Goal: Register for event/course

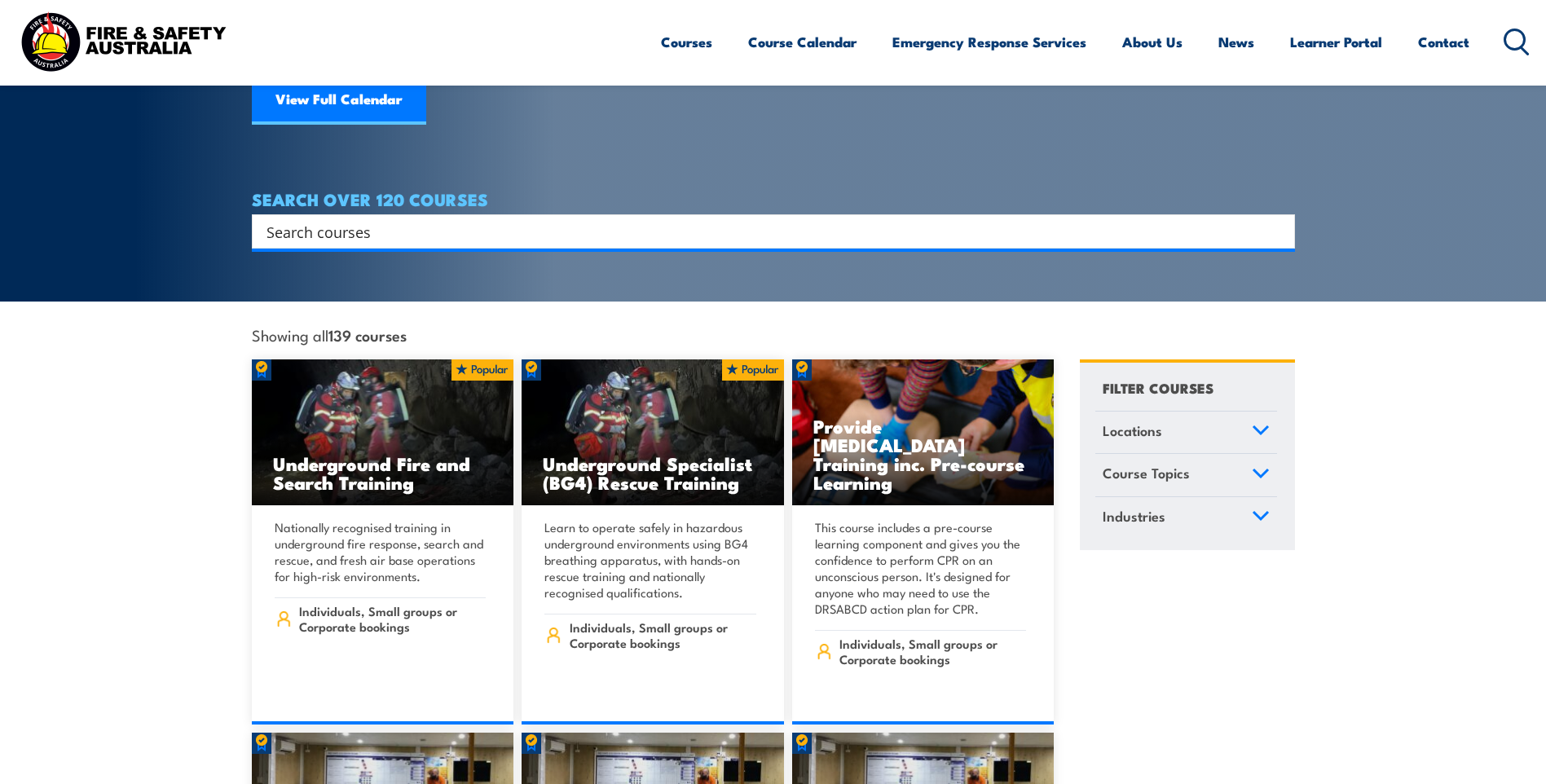
scroll to position [244, 0]
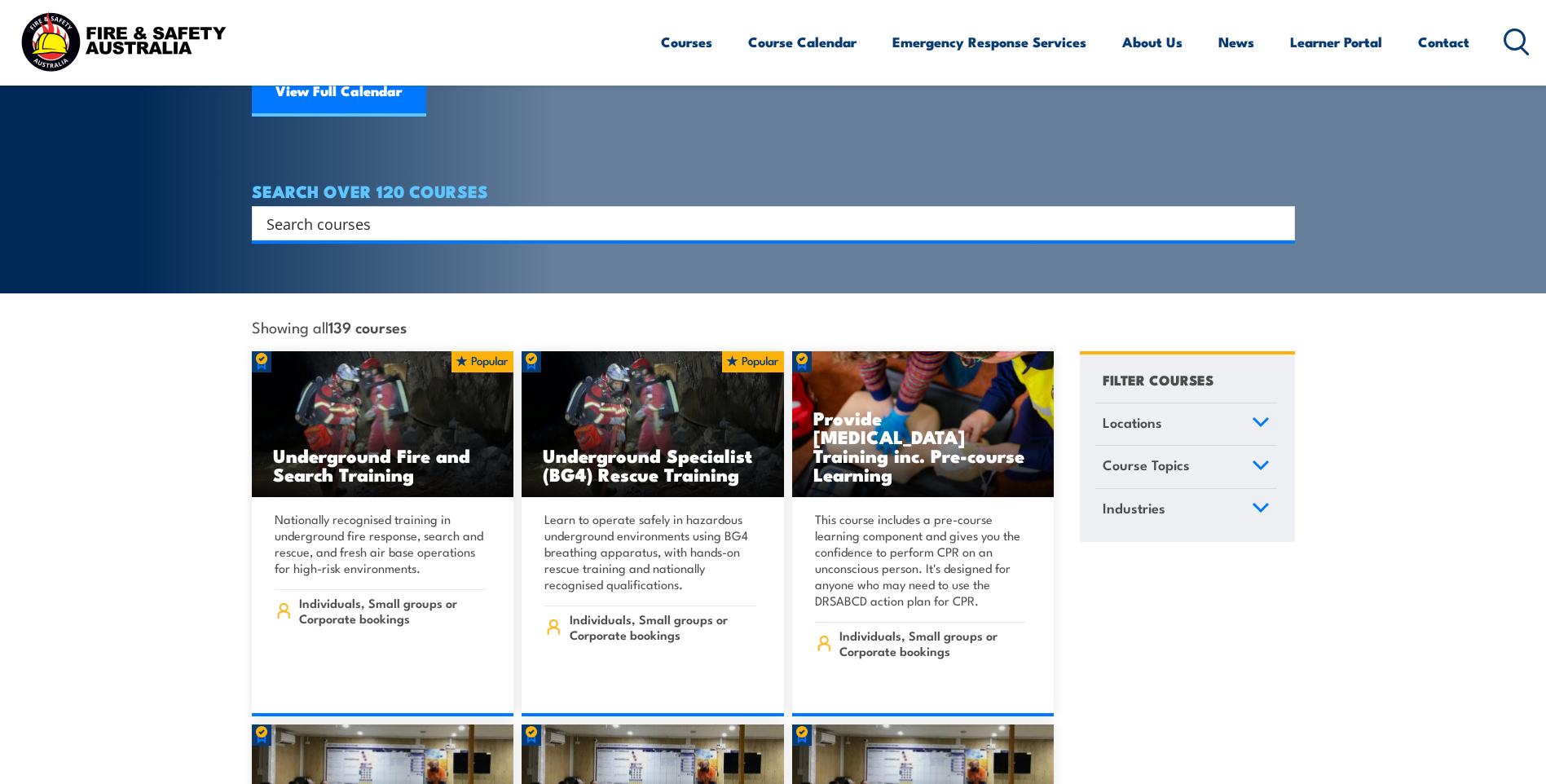
click at [1254, 460] on icon at bounding box center [1261, 465] width 18 height 11
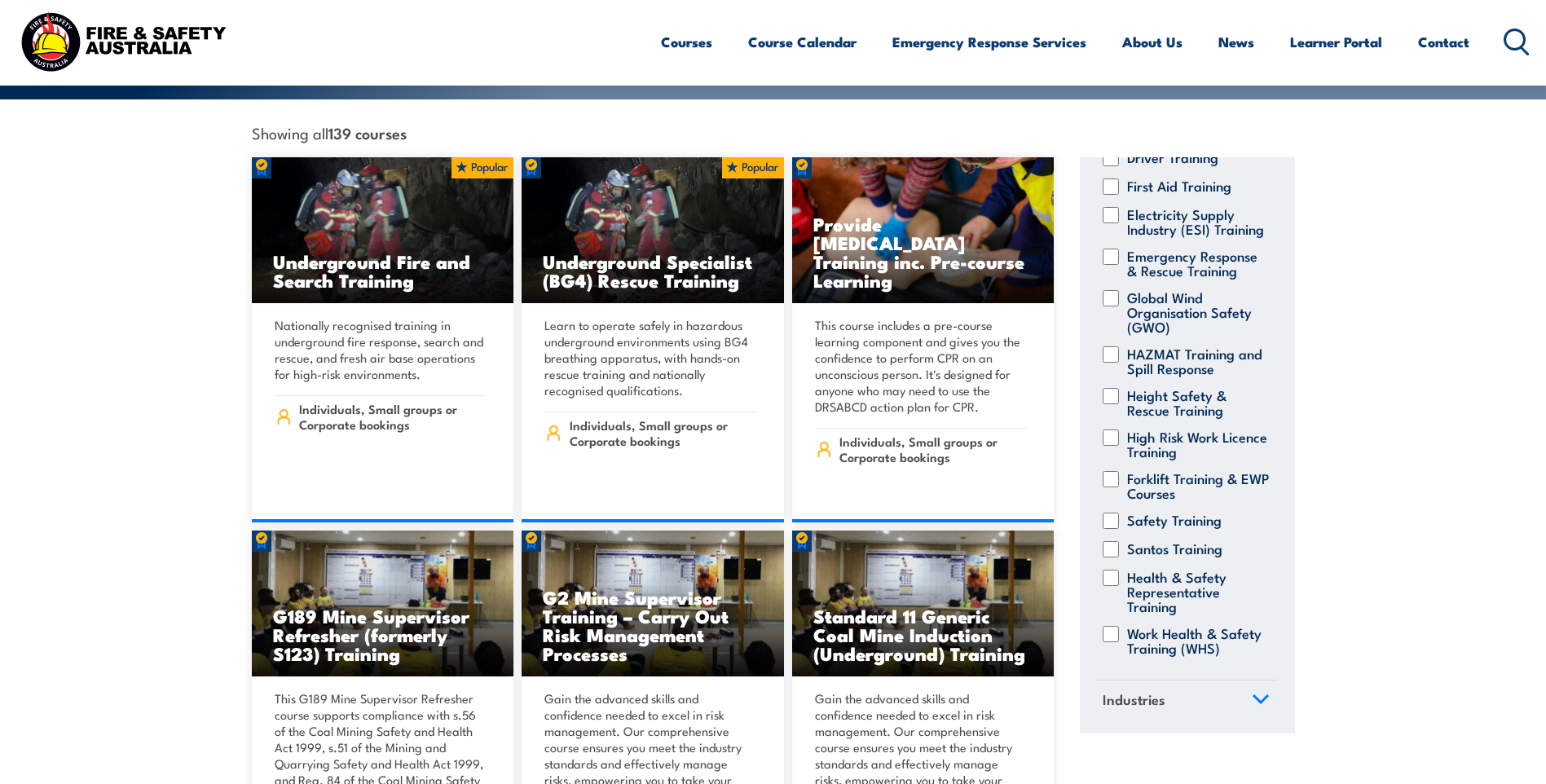
scroll to position [489, 0]
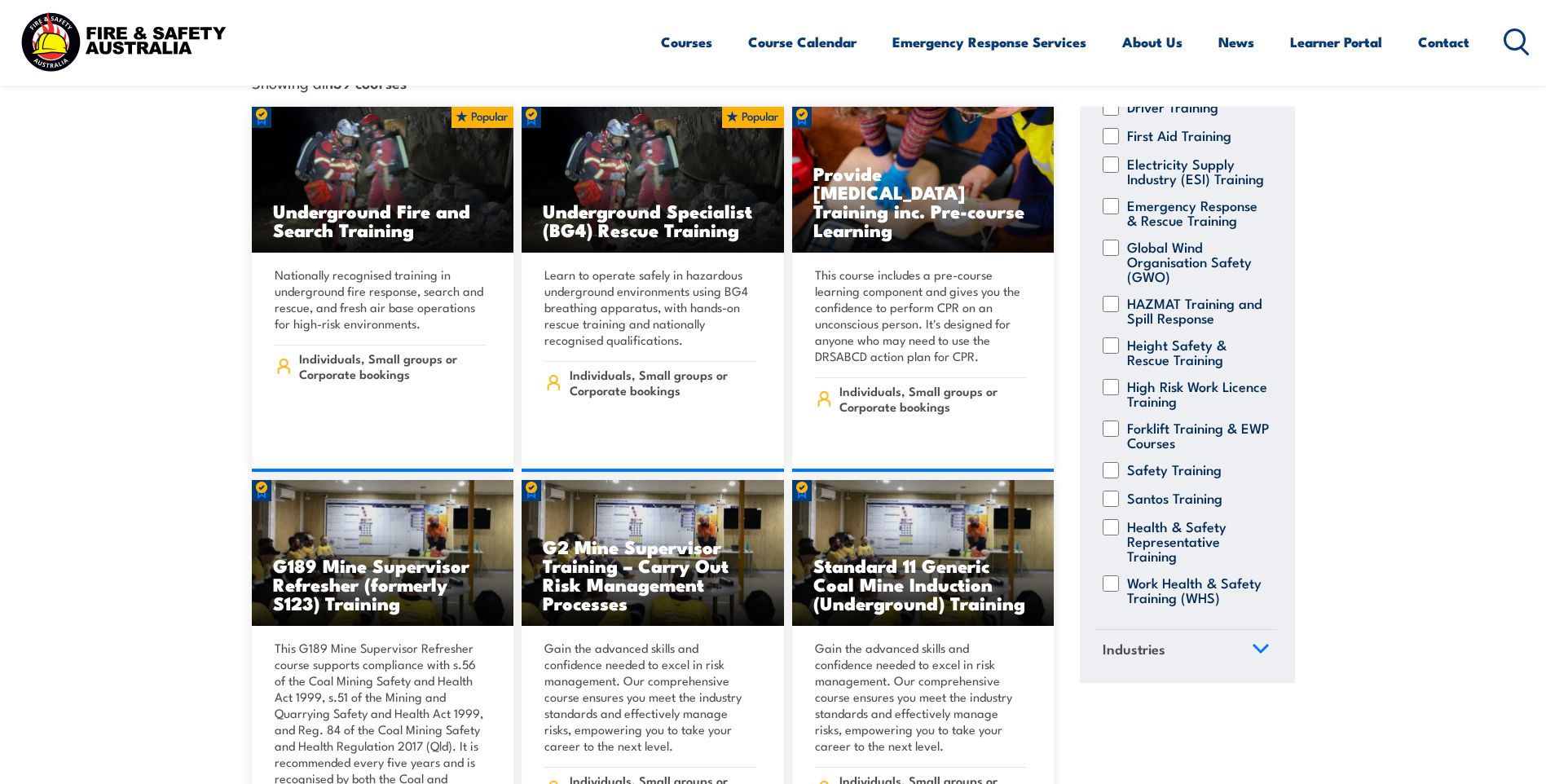
click at [1253, 645] on icon at bounding box center [1261, 648] width 15 height 7
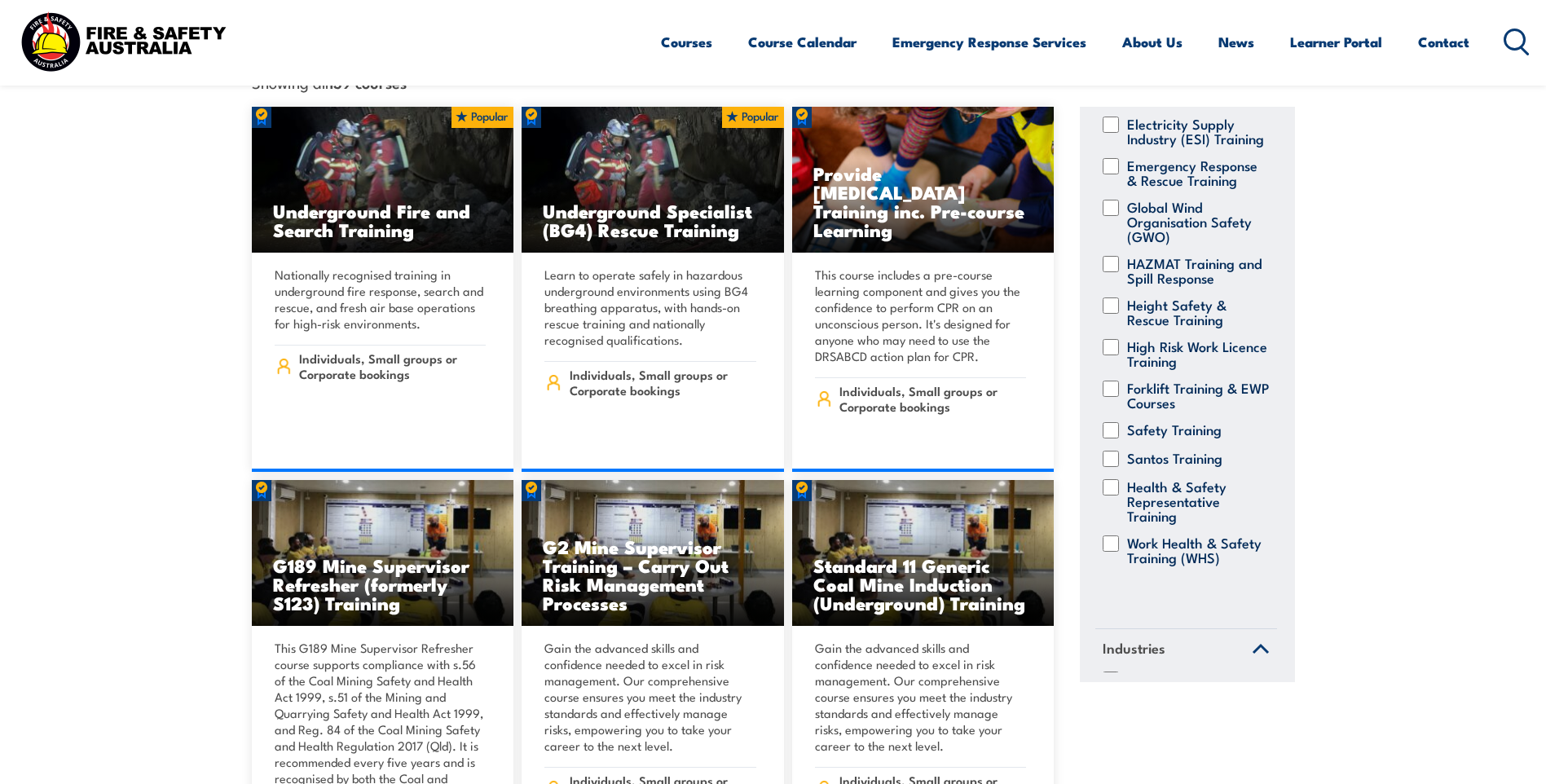
scroll to position [0, 0]
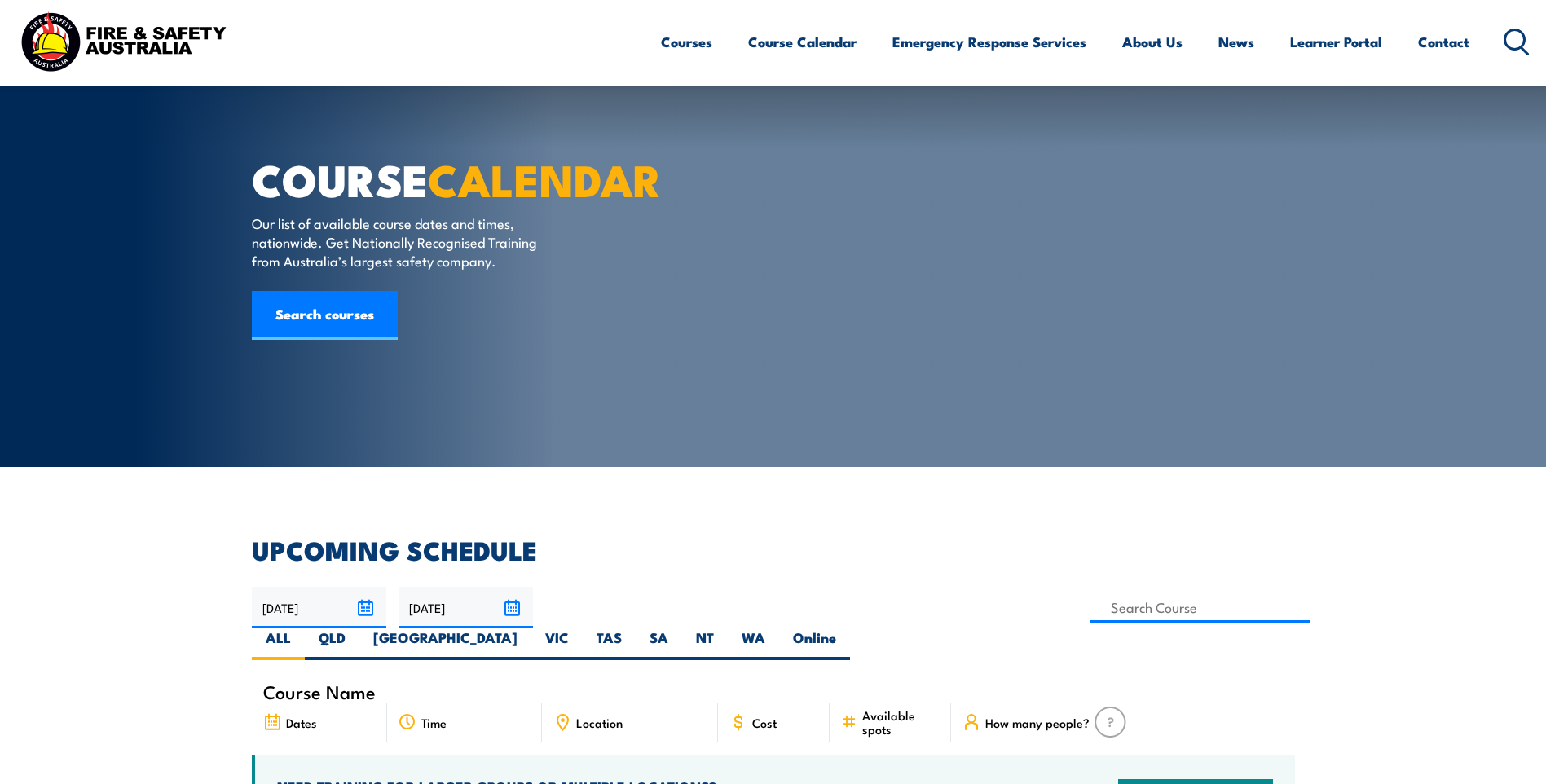
scroll to position [82, 0]
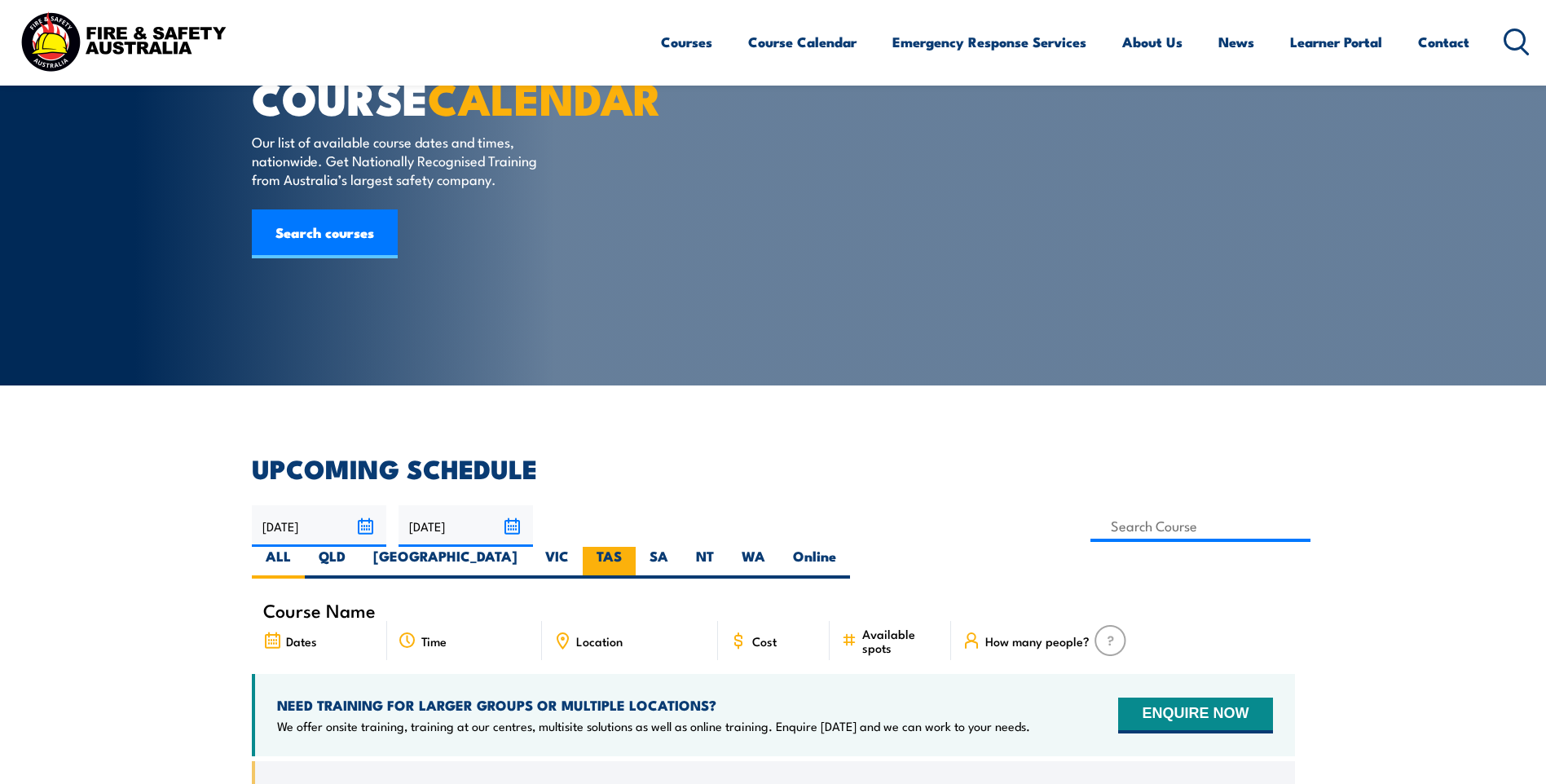
click at [635, 547] on label "TAS" at bounding box center [609, 563] width 53 height 32
click at [633, 547] on input "TAS" at bounding box center [626, 552] width 10 height 10
radio input "true"
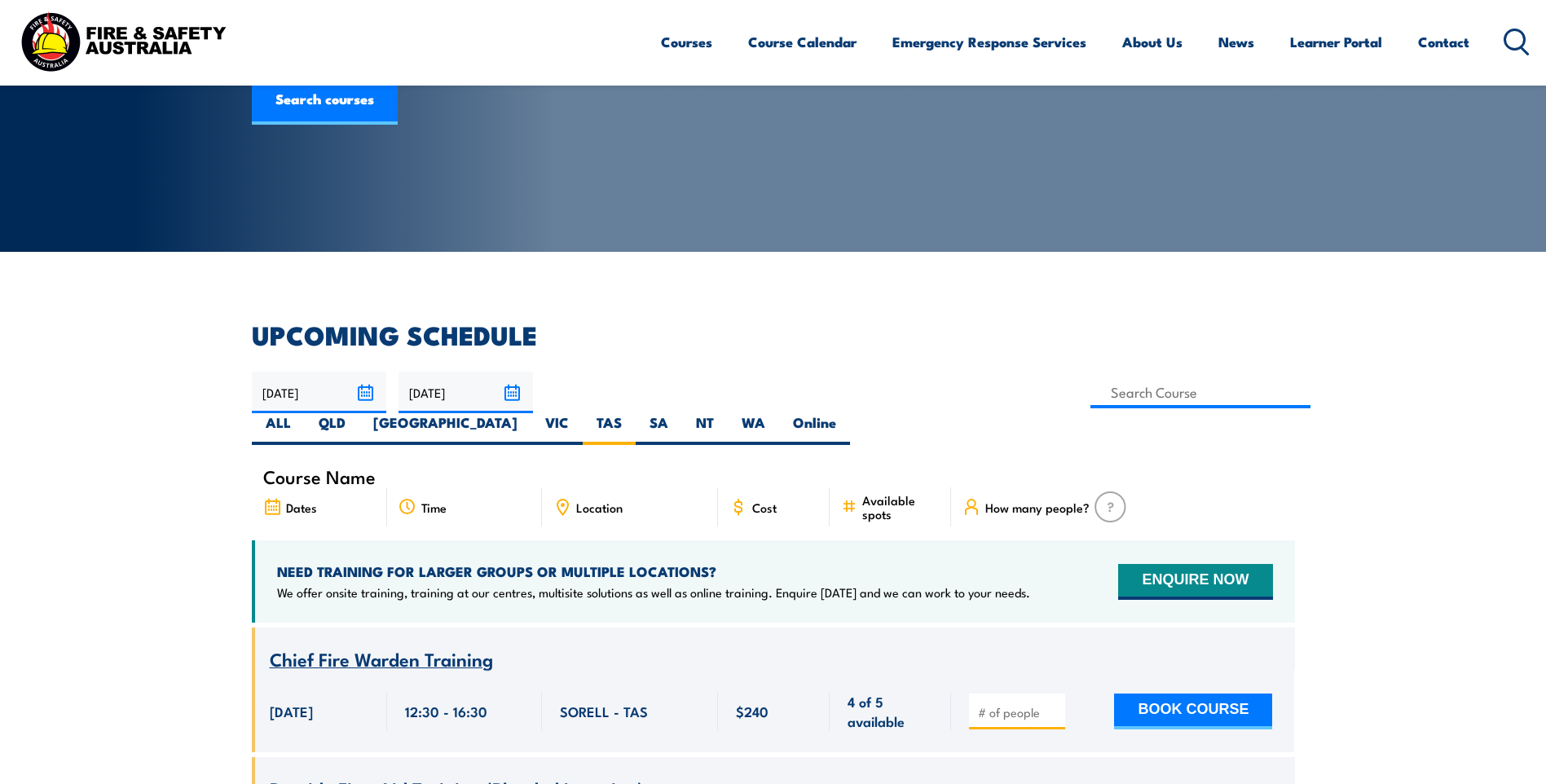
scroll to position [212, 0]
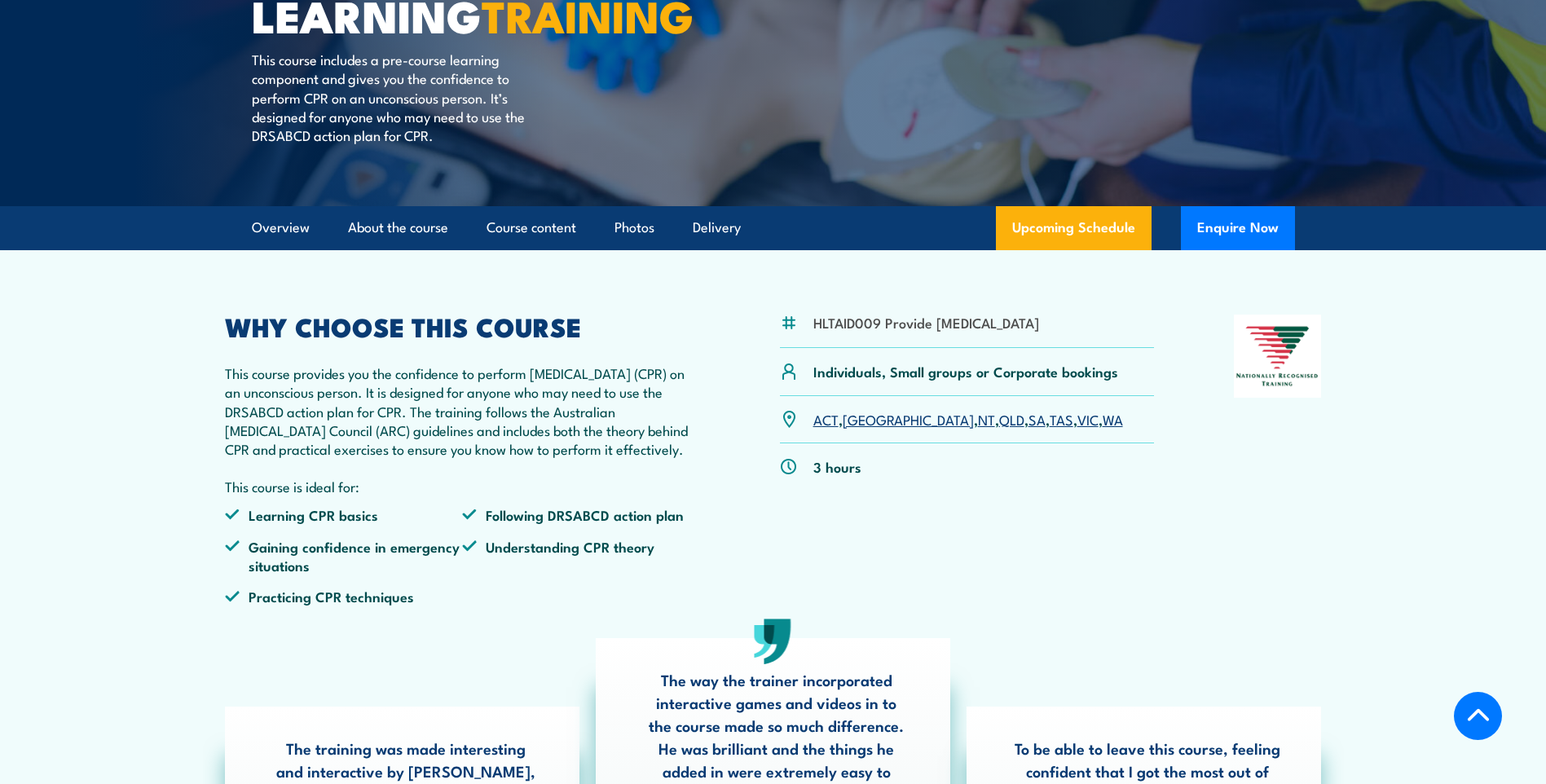
scroll to position [326, 0]
